Goal: Transaction & Acquisition: Obtain resource

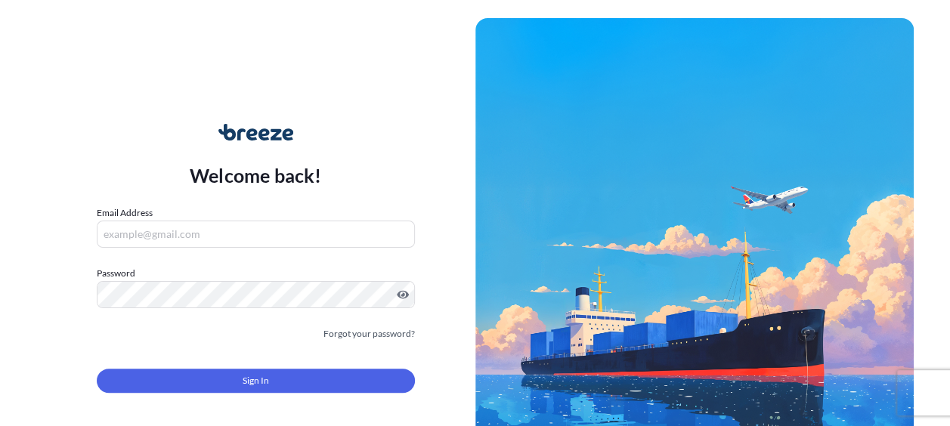
type input "[PERSON_NAME][EMAIL_ADDRESS][PERSON_NAME][DOMAIN_NAME]"
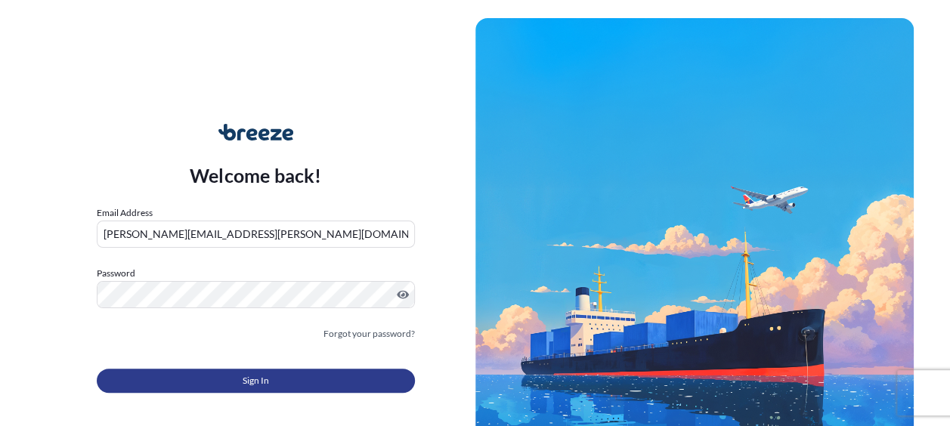
click at [244, 376] on span "Sign In" at bounding box center [256, 380] width 26 height 15
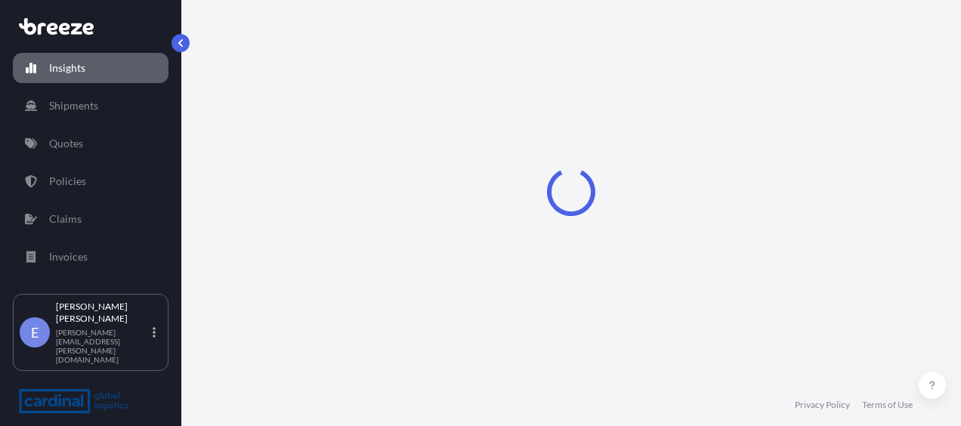
select select "2025"
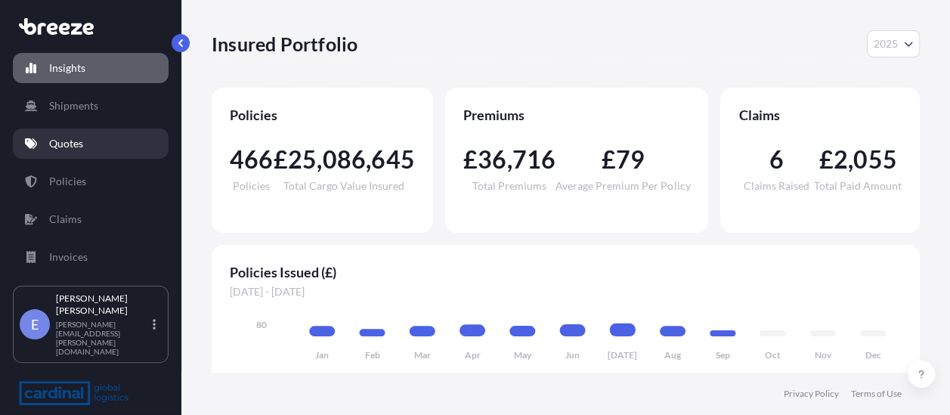
click at [45, 129] on link "Quotes" at bounding box center [91, 143] width 156 height 30
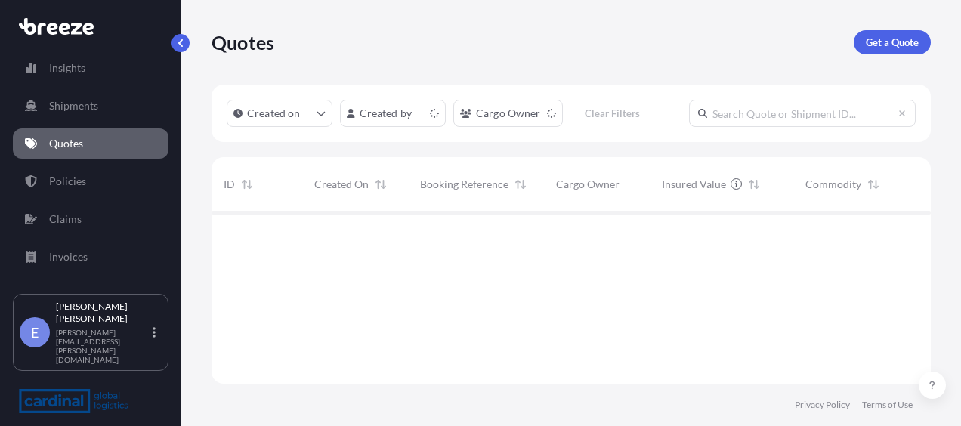
scroll to position [169, 707]
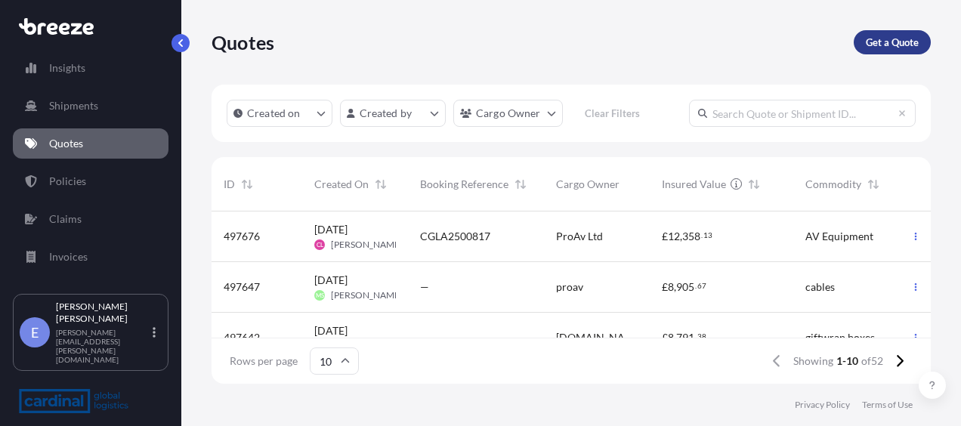
click at [870, 42] on p "Get a Quote" at bounding box center [892, 42] width 53 height 15
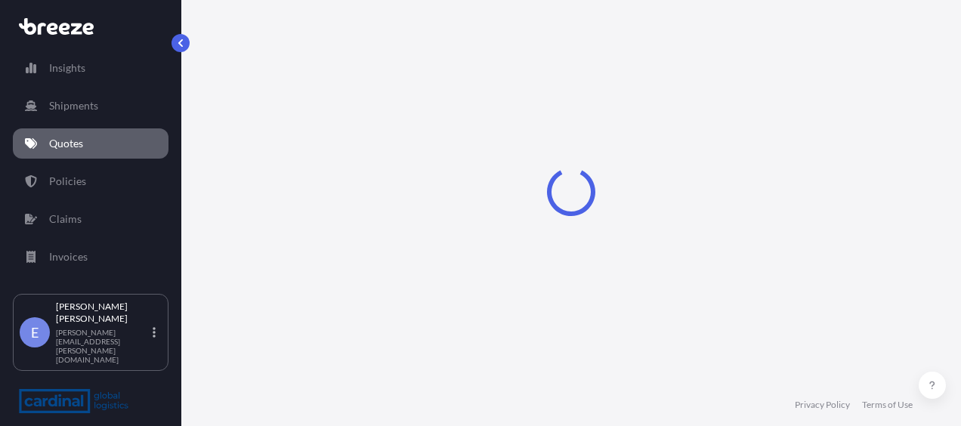
select select "Sea"
select select "1"
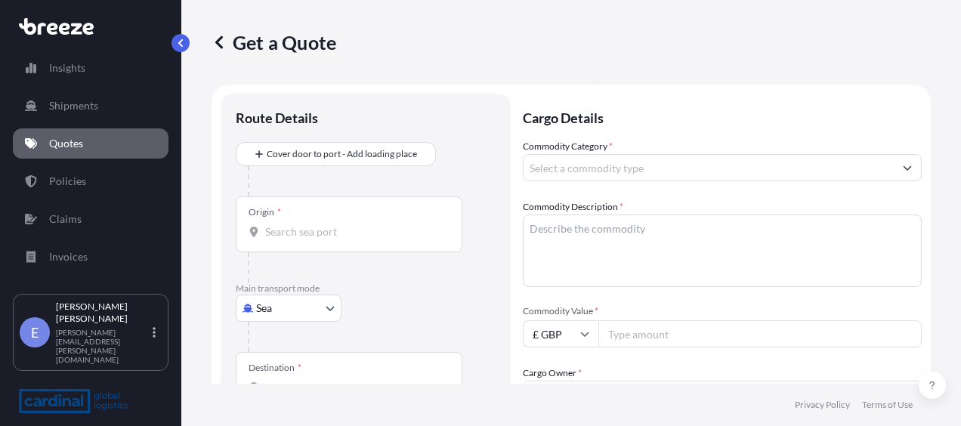
scroll to position [24, 0]
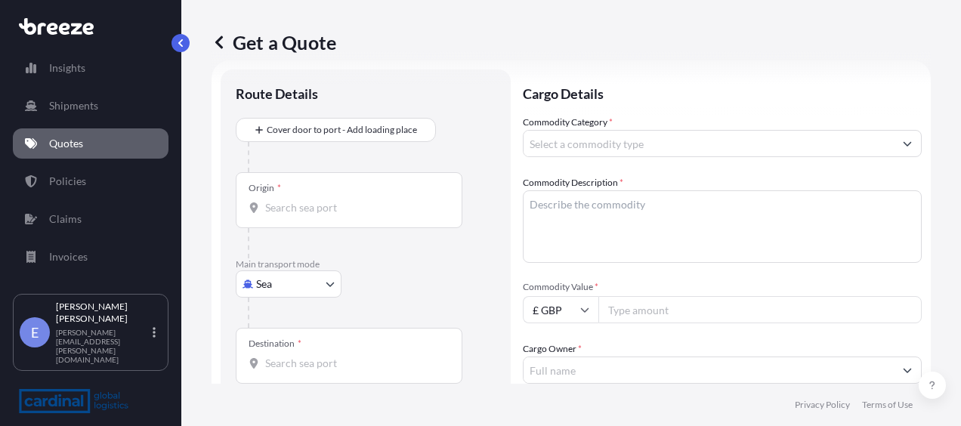
click at [296, 198] on div "Origin *" at bounding box center [349, 200] width 227 height 56
click at [296, 200] on input "Origin *" at bounding box center [354, 207] width 178 height 15
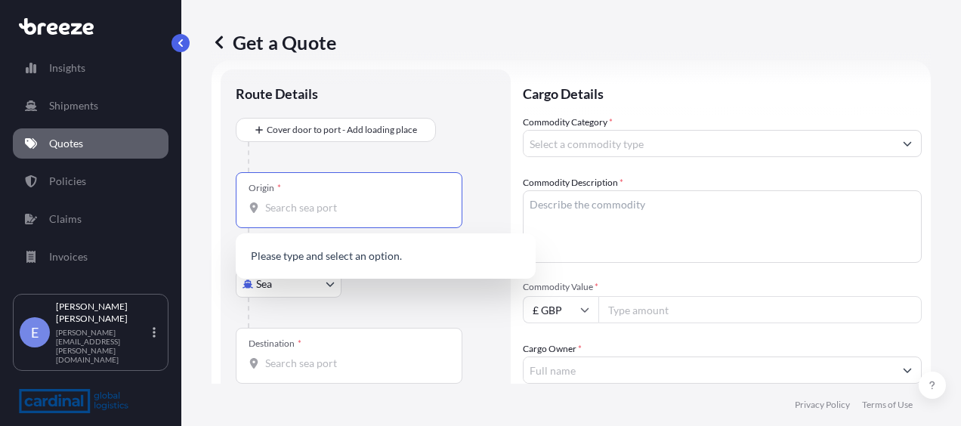
paste input "SK6 2QN"
type input "SK6 2QN"
click at [319, 218] on div "Origin * SK6 2QN" at bounding box center [349, 200] width 227 height 56
click at [319, 215] on input "SK6 2QN" at bounding box center [354, 207] width 178 height 15
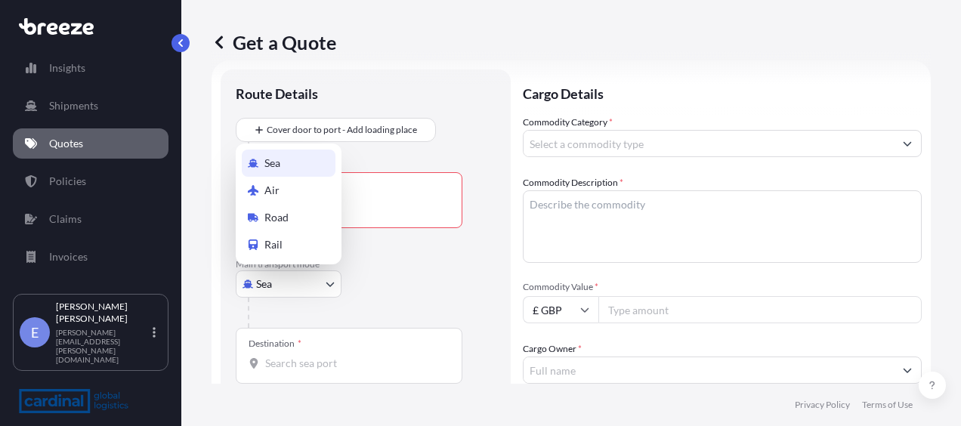
click at [304, 283] on body "0 options available. 0 options available. Insights Shipments Quotes Policies Cl…" at bounding box center [480, 213] width 961 height 426
click at [301, 217] on div "Road" at bounding box center [289, 217] width 94 height 27
select select "Road"
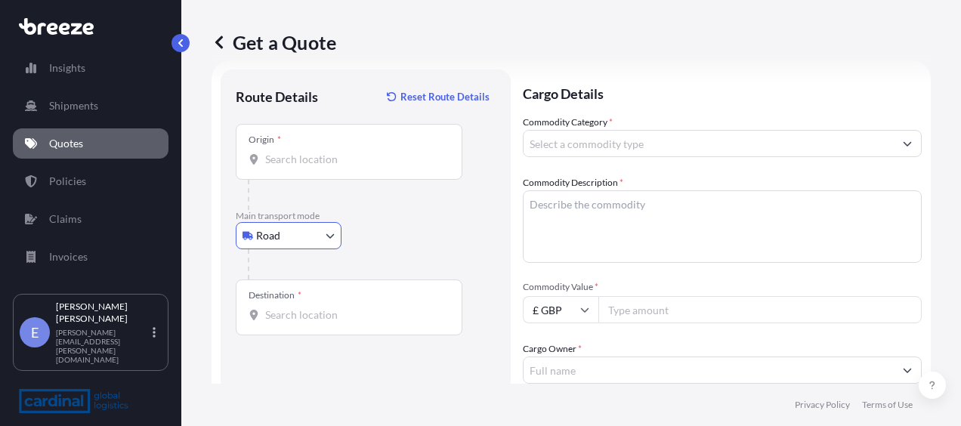
click at [335, 153] on input "Origin *" at bounding box center [354, 159] width 178 height 15
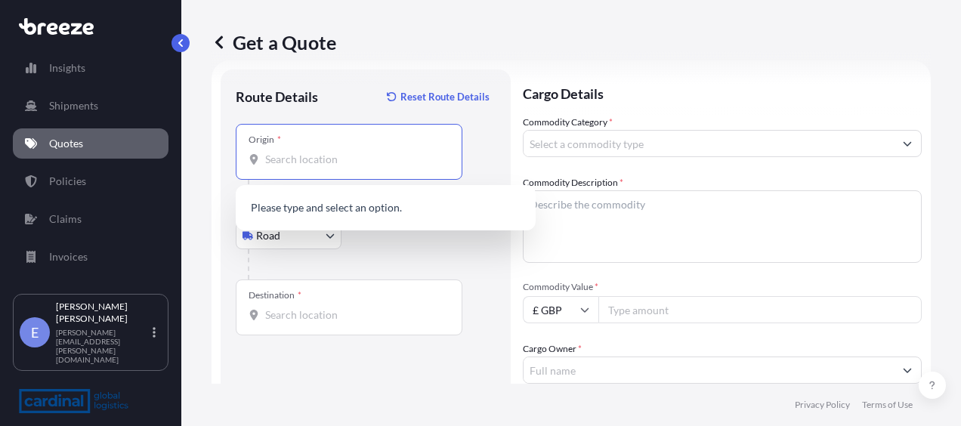
paste input "SK6 2QN"
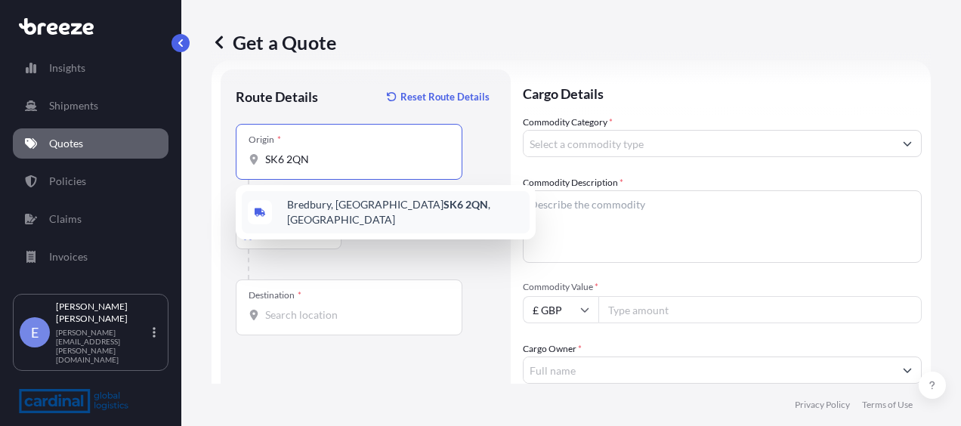
click at [326, 212] on span "[STREET_ADDRESS]" at bounding box center [405, 212] width 237 height 30
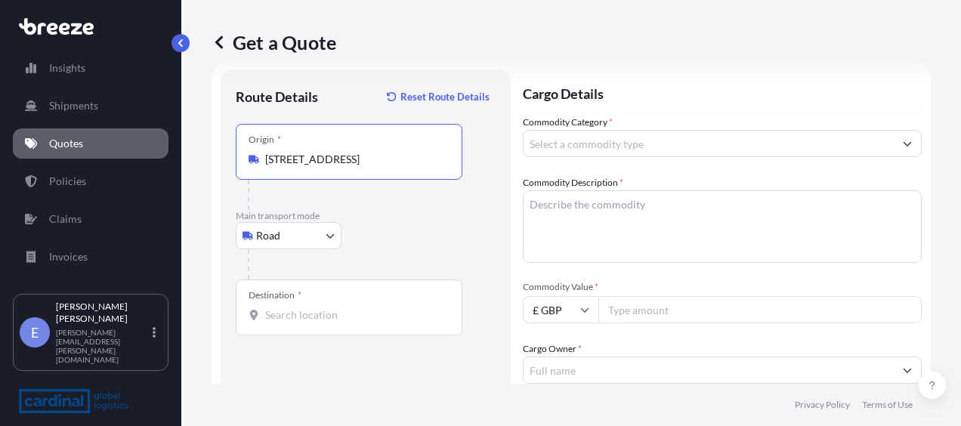
type input "[STREET_ADDRESS]"
click at [309, 304] on div "Destination *" at bounding box center [349, 308] width 227 height 56
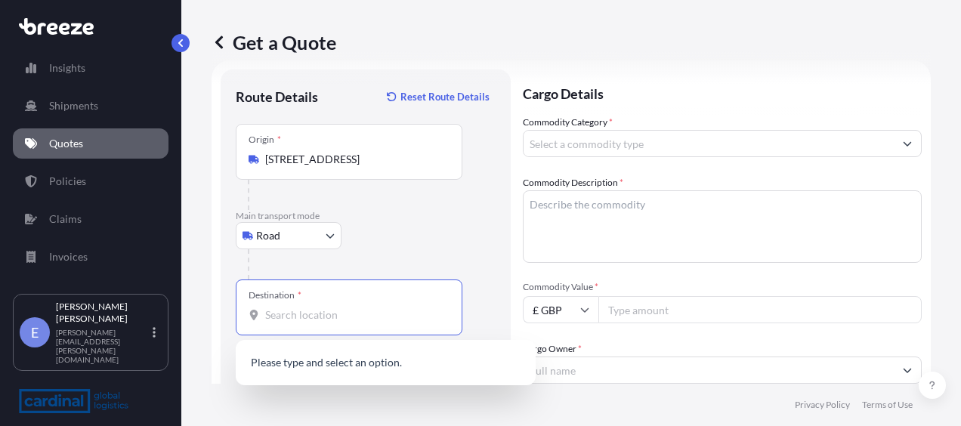
drag, startPoint x: 309, startPoint y: 305, endPoint x: 352, endPoint y: 321, distance: 46.2
click at [352, 321] on input "Destination *" at bounding box center [354, 315] width 178 height 15
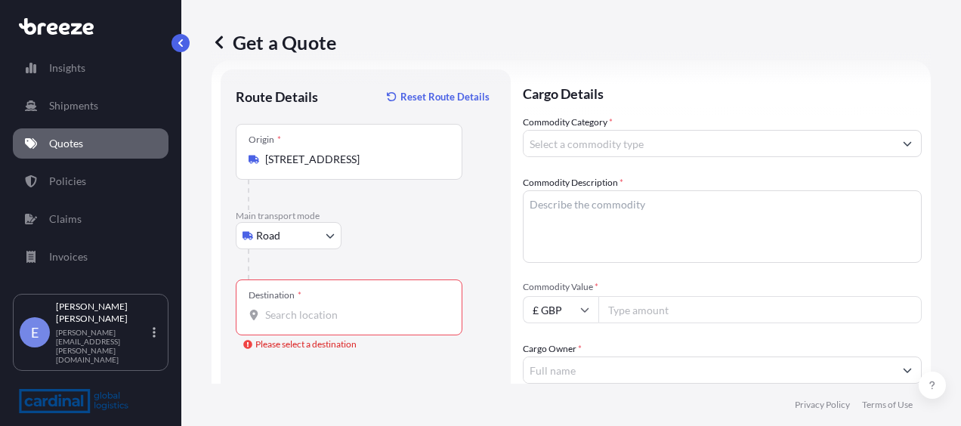
click at [331, 302] on div "Destination *" at bounding box center [349, 308] width 227 height 56
click at [331, 308] on input "Destination * Please select a destination" at bounding box center [354, 315] width 178 height 15
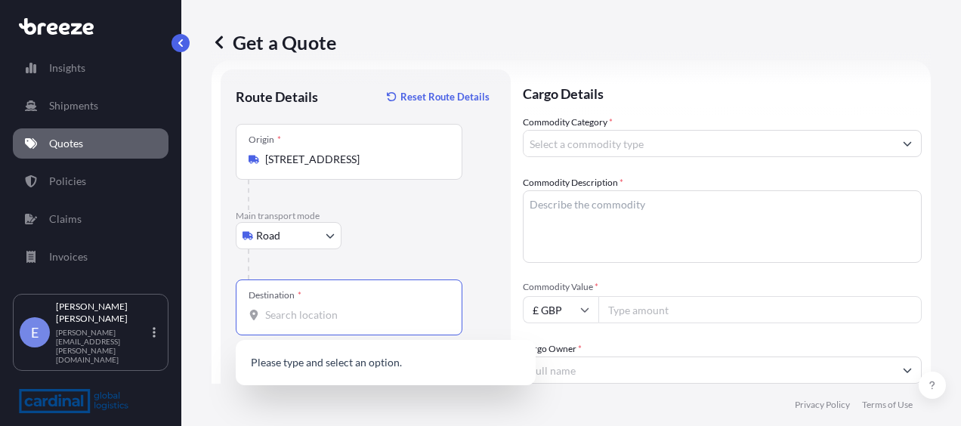
paste input "8501 ZR Joure"
click at [369, 361] on span "8501 ZR Joure , [GEOGRAPHIC_DATA]" at bounding box center [377, 364] width 181 height 15
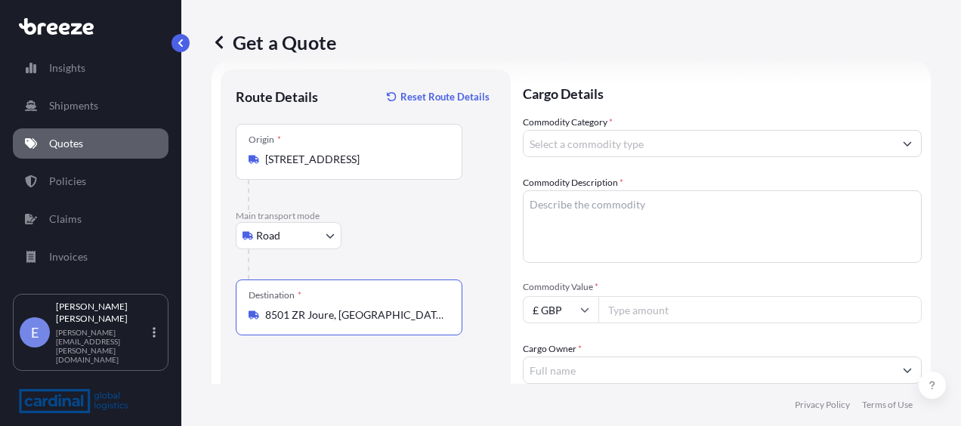
type input "8501 ZR Joure, [GEOGRAPHIC_DATA]"
click at [618, 118] on div "Commodity Category *" at bounding box center [722, 136] width 399 height 42
click at [607, 146] on input "Commodity Category *" at bounding box center [709, 143] width 370 height 27
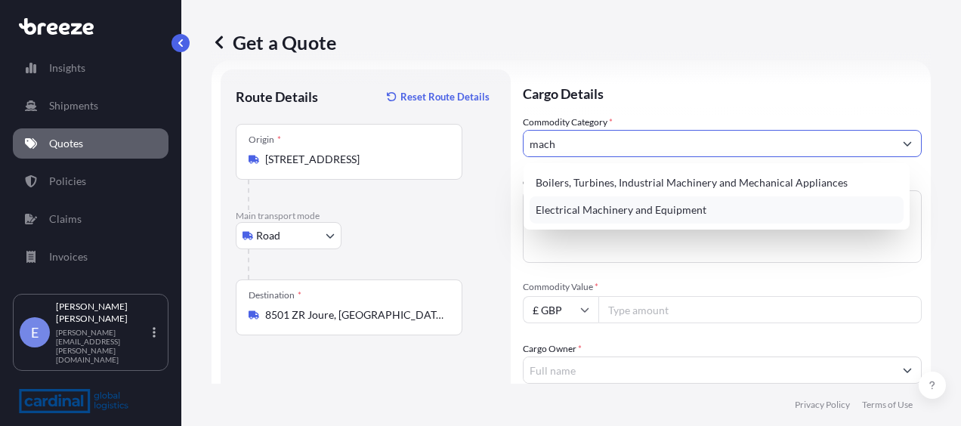
click at [679, 215] on div "Electrical Machinery and Equipment" at bounding box center [717, 209] width 374 height 27
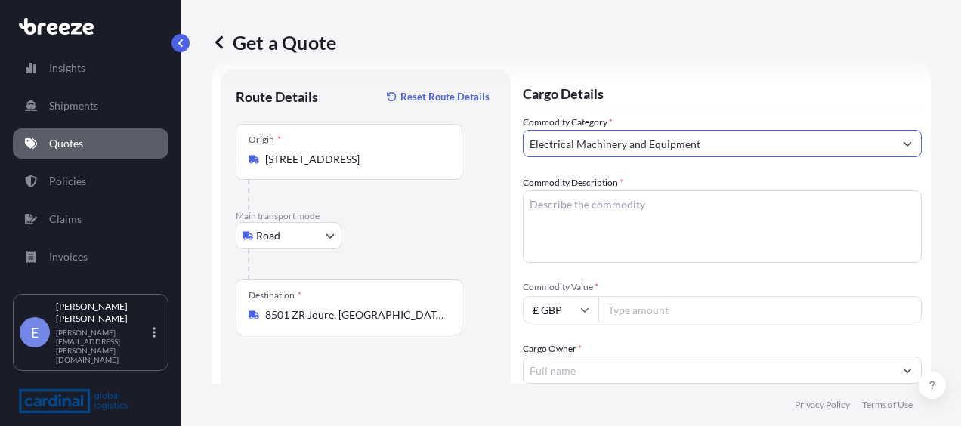
type input "Electrical Machinery and Equipment"
click at [649, 227] on textarea "Commodity Description *" at bounding box center [722, 226] width 399 height 73
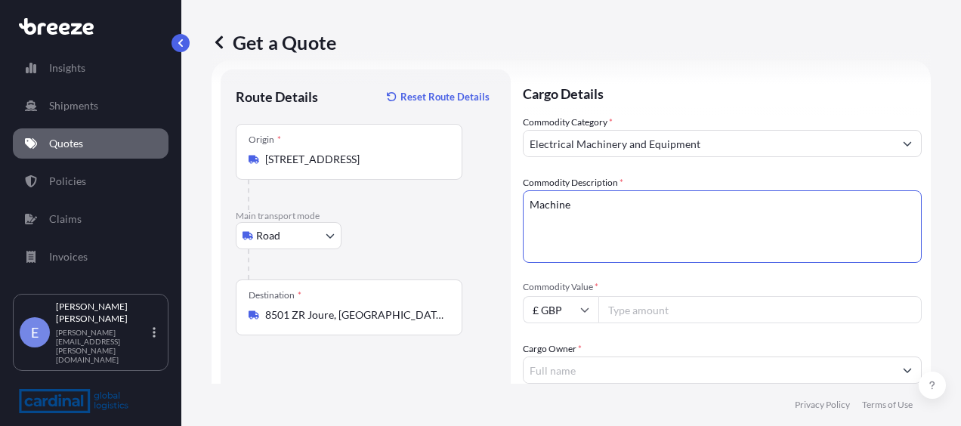
type textarea "Machine"
click at [558, 308] on input "£ GBP" at bounding box center [561, 309] width 76 height 27
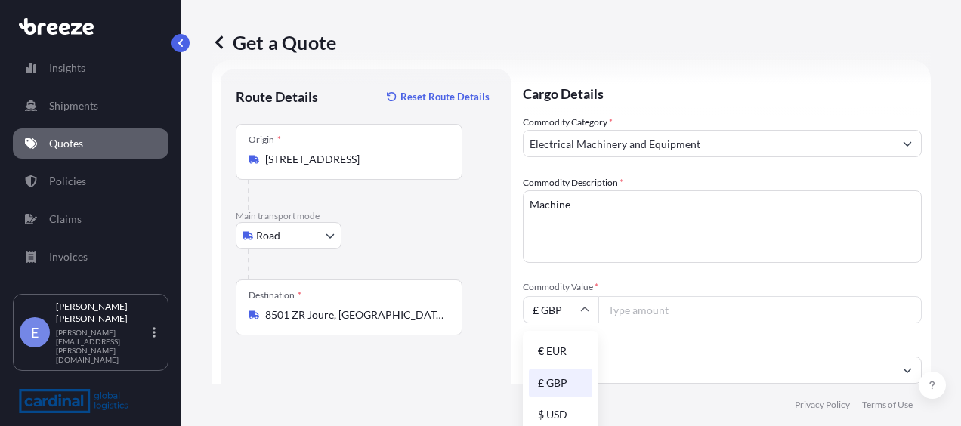
click at [630, 309] on input "Commodity Value *" at bounding box center [759, 309] width 323 height 27
click at [552, 314] on input "£ GBP" at bounding box center [561, 309] width 76 height 27
click at [549, 350] on div "€ EUR" at bounding box center [560, 351] width 63 height 29
type input "€ EUR"
click at [633, 311] on input "Commodity Value *" at bounding box center [759, 309] width 323 height 27
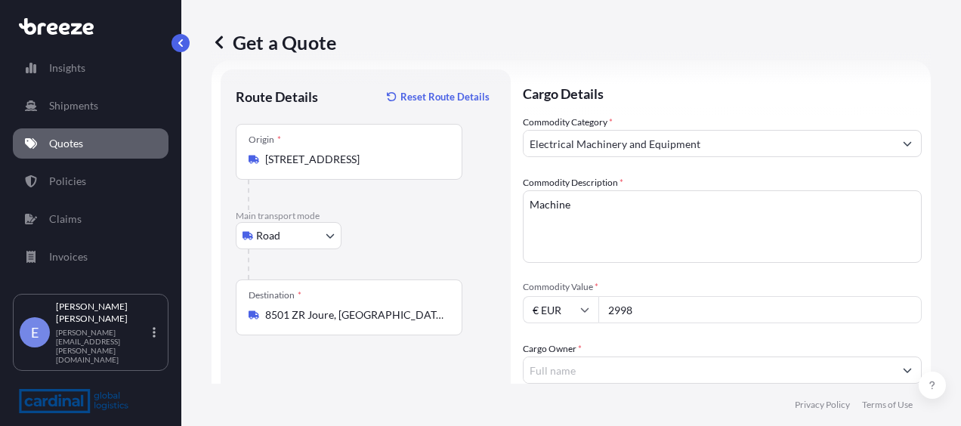
scroll to position [175, 0]
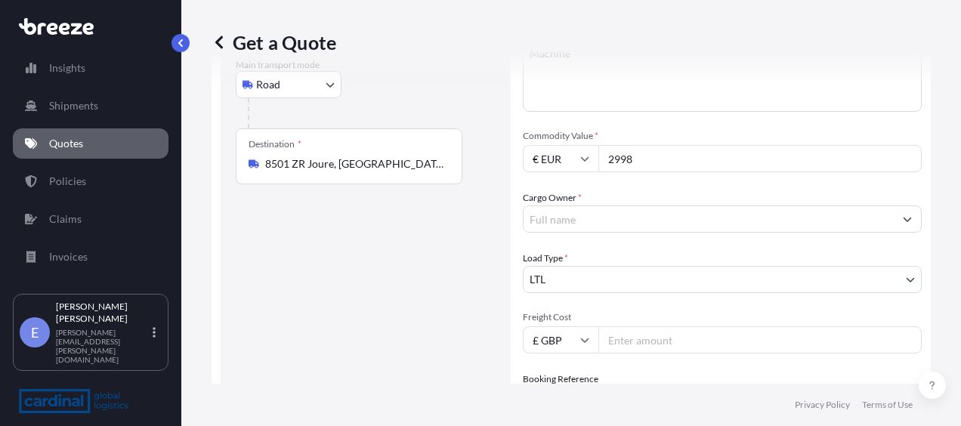
type input "2998"
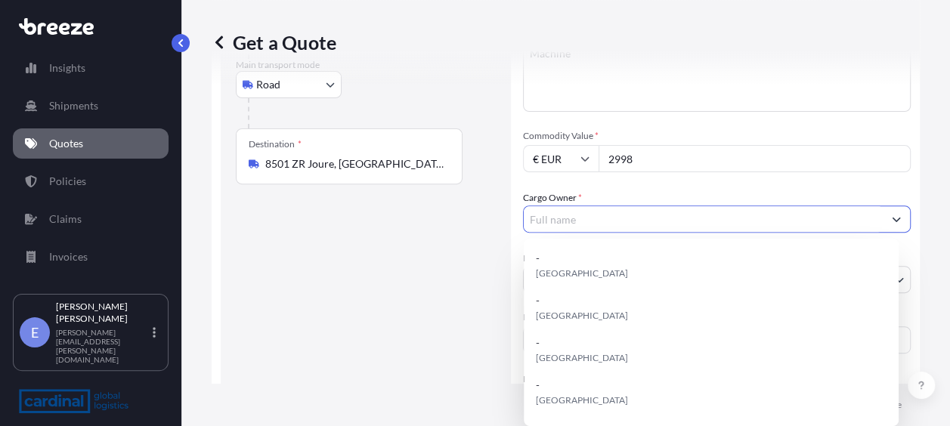
click at [609, 227] on input "Cargo Owner *" at bounding box center [703, 219] width 359 height 27
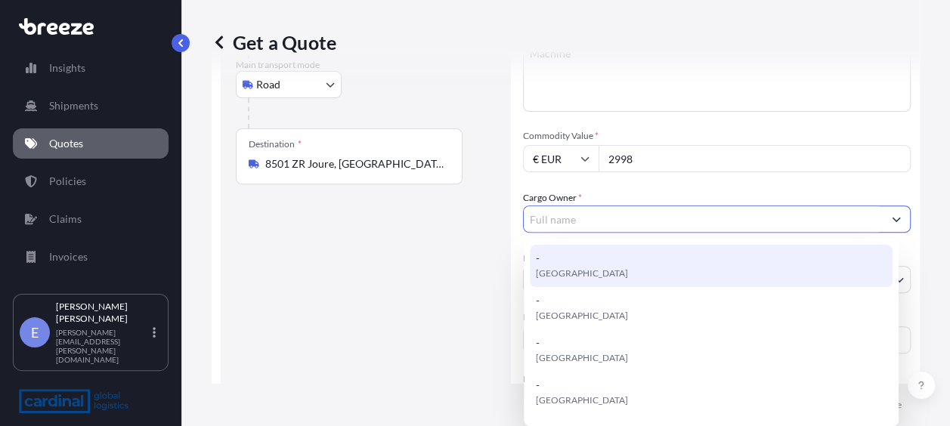
click at [613, 216] on input "Cargo Owner *" at bounding box center [703, 219] width 359 height 27
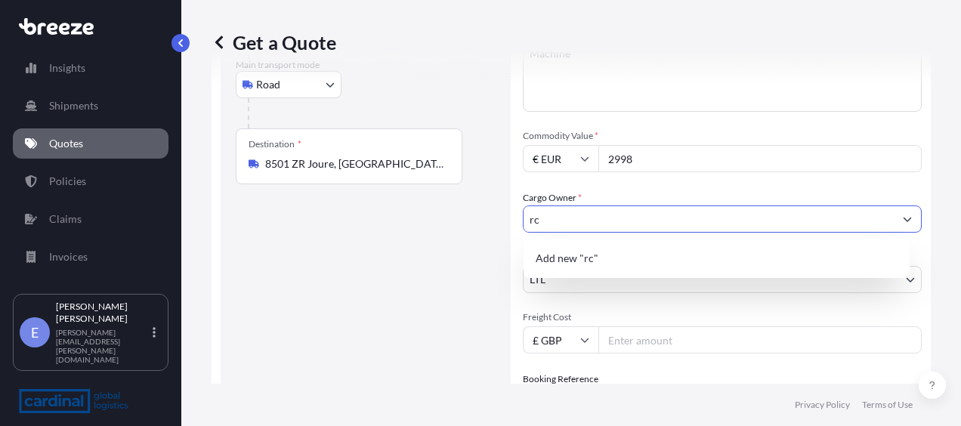
type input "r"
type input "RGC EXPORTS"
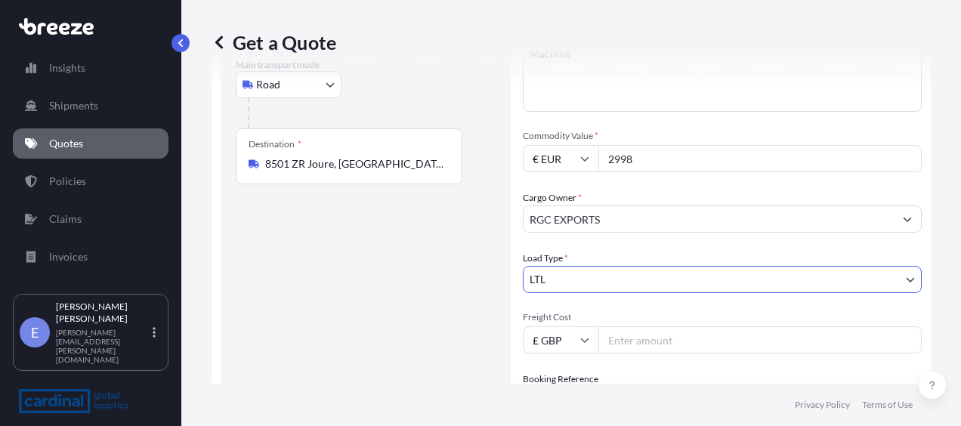
click at [637, 285] on body "15 options available. 3 options available. 1 option available. 0 options availa…" at bounding box center [480, 213] width 961 height 426
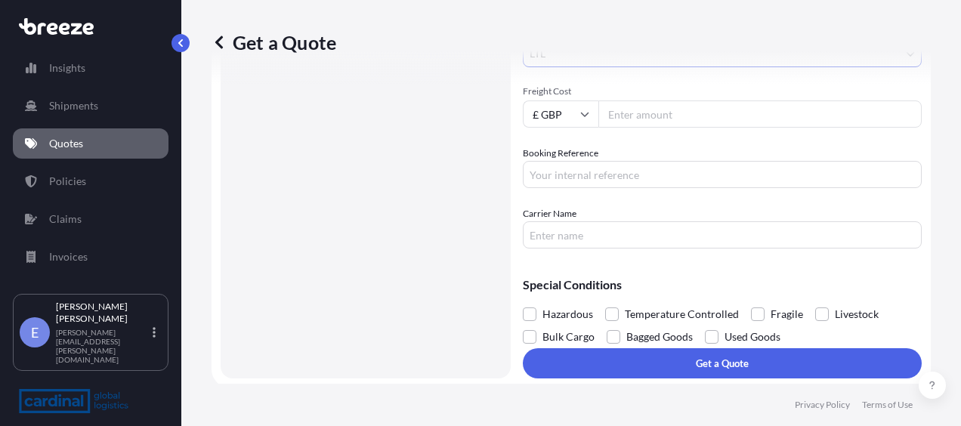
scroll to position [402, 0]
click at [653, 113] on input "Freight Cost" at bounding box center [759, 113] width 323 height 27
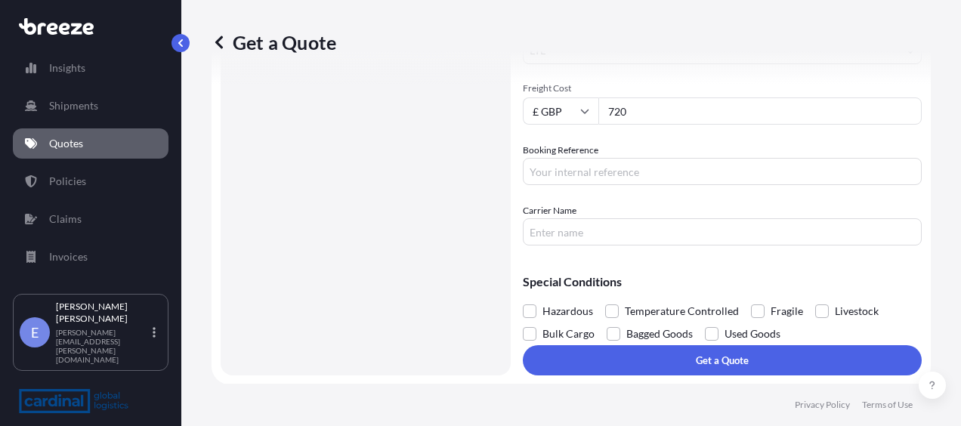
scroll to position [405, 0]
type input "720"
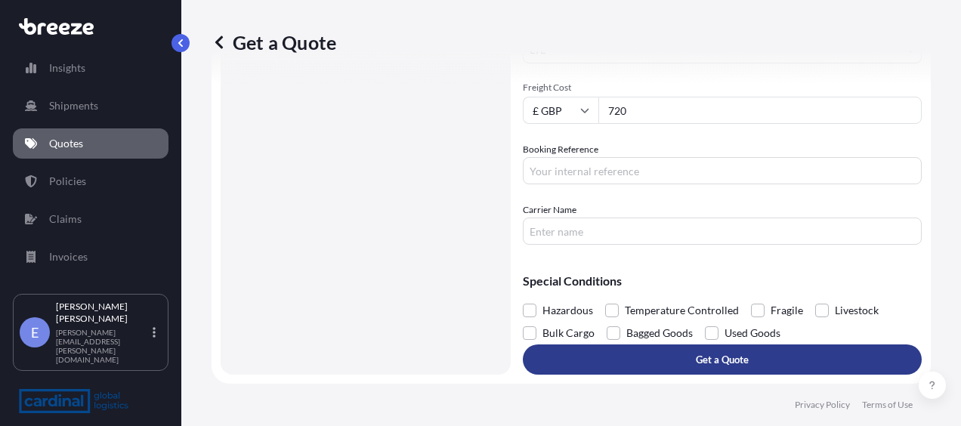
click at [669, 358] on button "Get a Quote" at bounding box center [722, 360] width 399 height 30
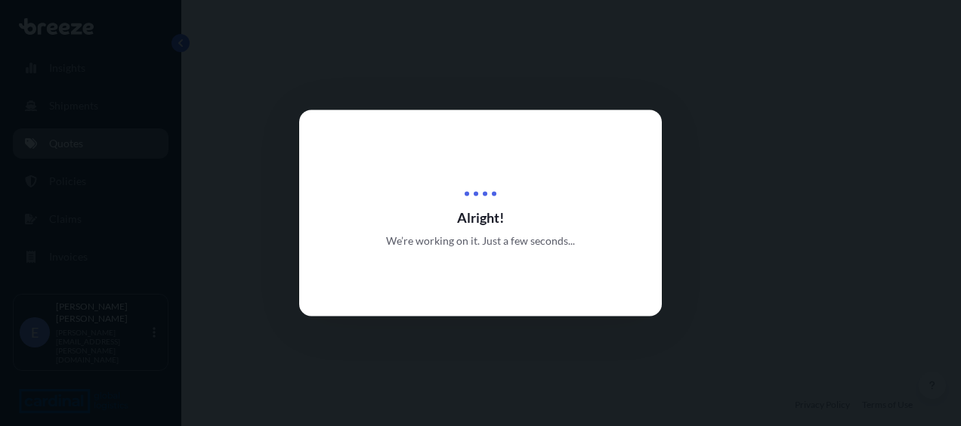
select select "Road"
select select "1"
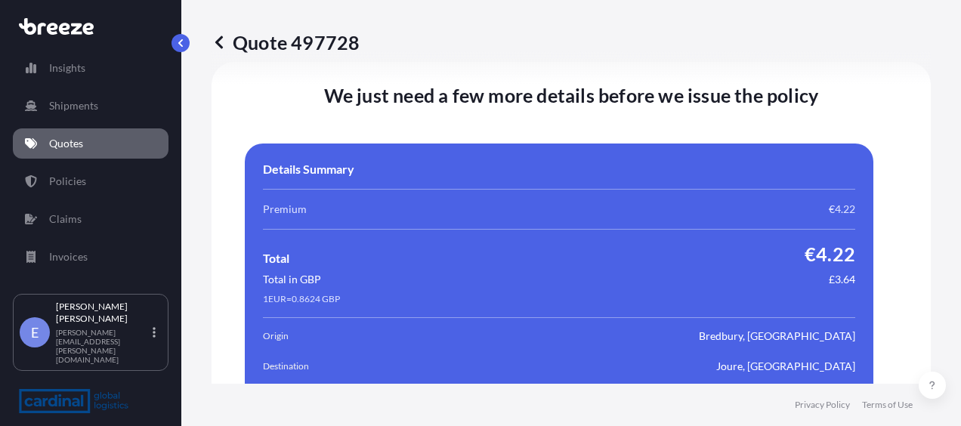
scroll to position [2790, 0]
